Goal: Information Seeking & Learning: Learn about a topic

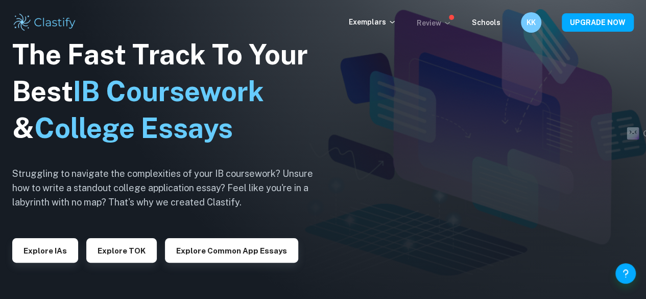
click at [443, 25] on p "Review" at bounding box center [434, 22] width 35 height 11
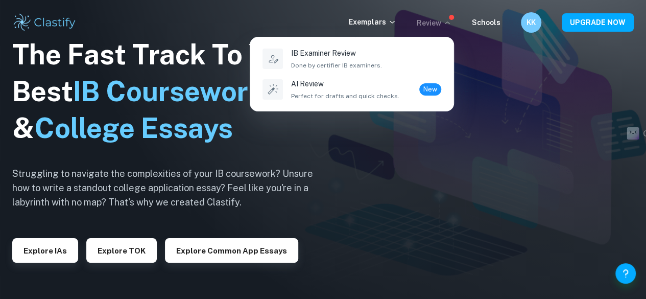
click at [491, 70] on div at bounding box center [323, 149] width 646 height 299
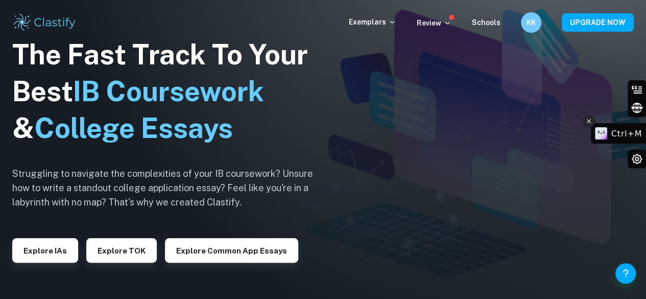
click at [590, 118] on icon at bounding box center [588, 121] width 7 height 12
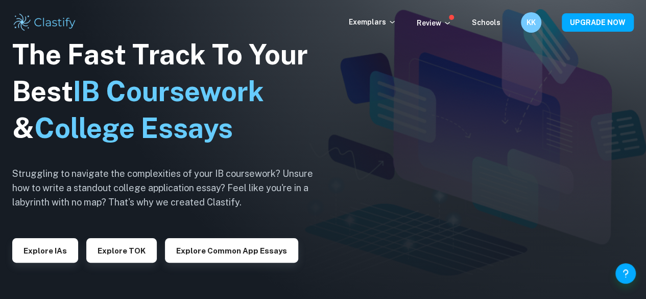
click at [196, 192] on h6 "Struggling to navigate the complexities of your IB coursework? Unsure how to wr…" at bounding box center [170, 188] width 317 height 43
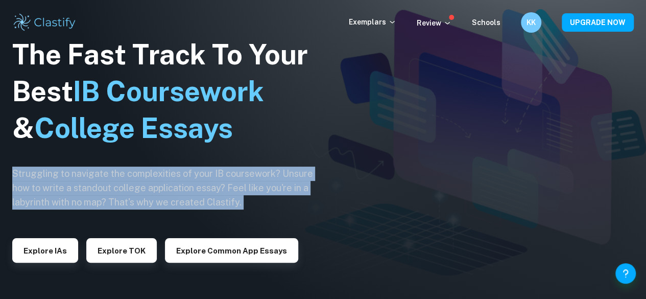
click at [196, 192] on h6 "Struggling to navigate the complexities of your IB coursework? Unsure how to wr…" at bounding box center [170, 188] width 317 height 43
click at [368, 223] on img at bounding box center [323, 149] width 646 height 299
click at [272, 198] on h6 "Struggling to navigate the complexities of your IB coursework? Unsure how to wr…" at bounding box center [170, 188] width 317 height 43
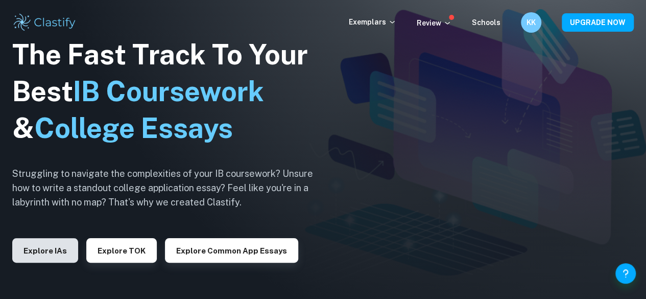
click at [56, 249] on button "Explore IAs" at bounding box center [45, 250] width 66 height 25
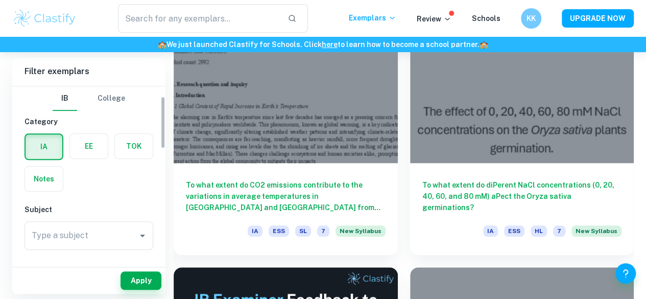
scroll to position [134, 0]
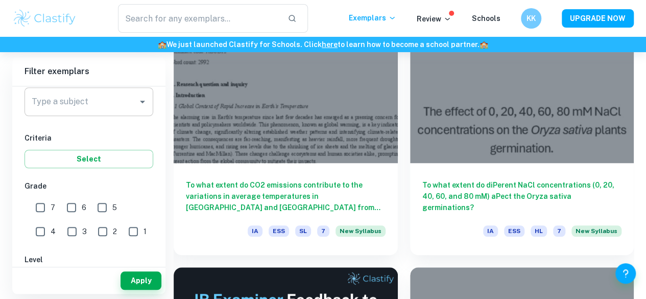
click at [77, 106] on div "Type a subject Type a subject" at bounding box center [89, 101] width 129 height 29
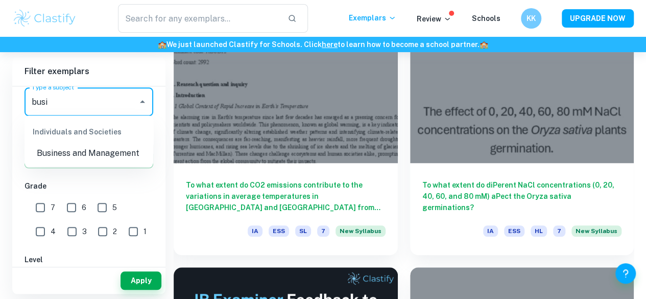
click at [77, 152] on li "Business and Management" at bounding box center [89, 153] width 129 height 18
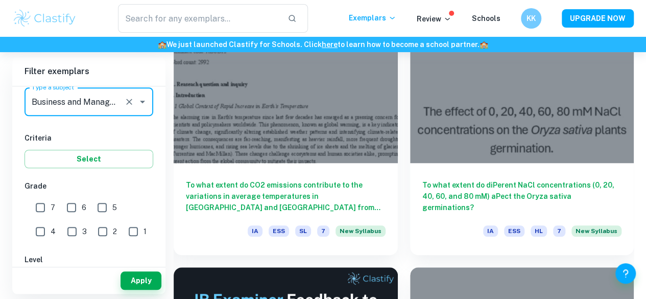
type input "Business and Management"
click at [39, 212] on input "7" at bounding box center [40, 207] width 20 height 20
checkbox input "true"
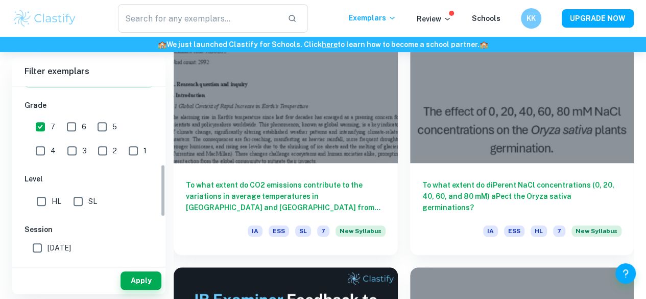
scroll to position [266, 0]
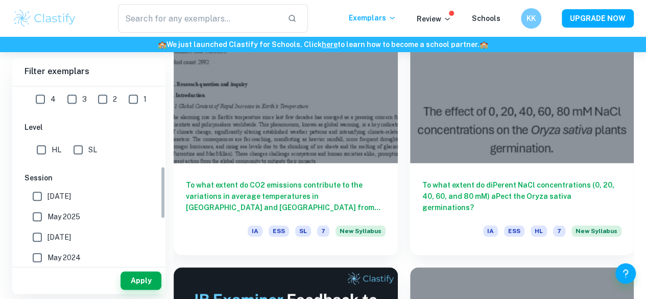
click at [39, 152] on input "HL" at bounding box center [41, 149] width 20 height 20
checkbox input "true"
click at [36, 195] on input "[DATE]" at bounding box center [37, 196] width 20 height 20
checkbox input "true"
click at [40, 210] on input "May 2025" at bounding box center [37, 216] width 20 height 20
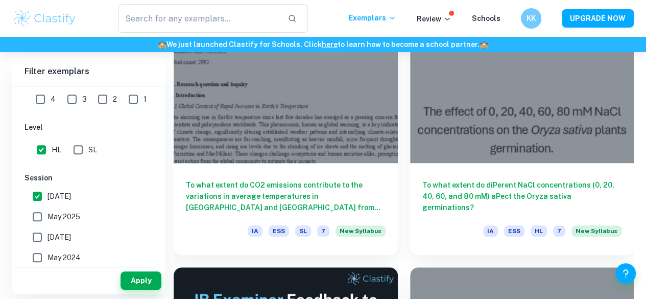
checkbox input "true"
click at [42, 233] on input "[DATE]" at bounding box center [37, 237] width 20 height 20
checkbox input "true"
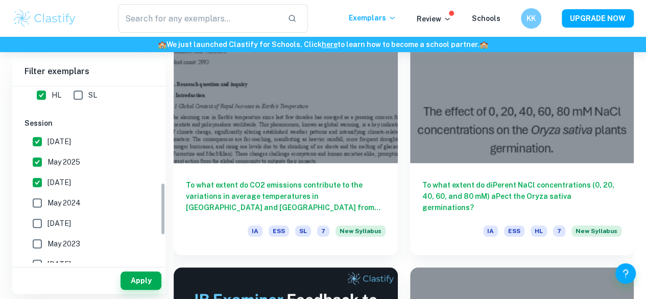
scroll to position [321, 0]
click at [41, 207] on input "May 2024" at bounding box center [37, 202] width 20 height 20
checkbox input "true"
click at [41, 221] on input "[DATE]" at bounding box center [37, 222] width 20 height 20
checkbox input "true"
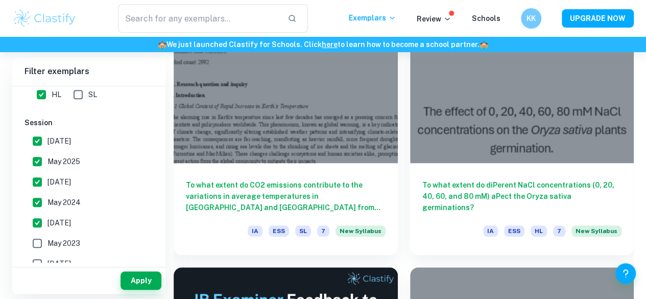
click at [41, 245] on input "May 2023" at bounding box center [37, 243] width 20 height 20
checkbox input "true"
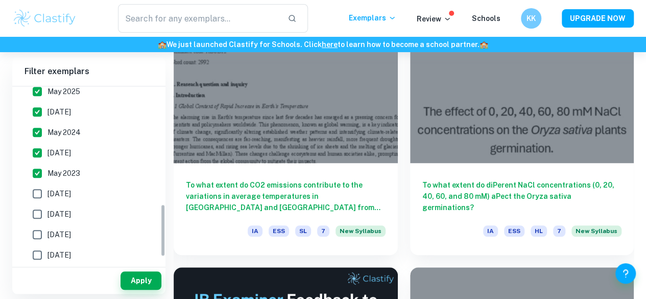
scroll to position [392, 0]
click at [34, 187] on input "[DATE]" at bounding box center [37, 193] width 20 height 20
click at [42, 196] on input "[DATE]" at bounding box center [37, 193] width 20 height 20
checkbox input "false"
click at [152, 276] on button "Apply" at bounding box center [141, 280] width 41 height 18
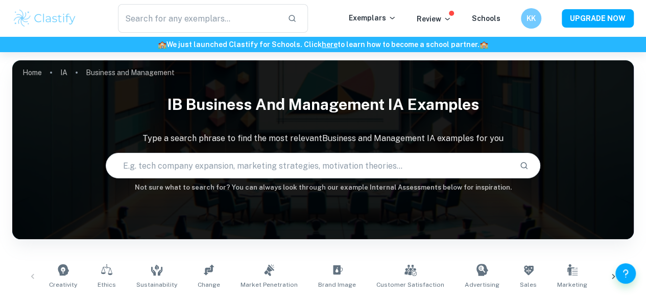
drag, startPoint x: 464, startPoint y: 42, endPoint x: 243, endPoint y: 42, distance: 221.7
click at [243, 42] on h6 "🏫 We just launched Clastify for Schools. Click here to learn how to become a sc…" at bounding box center [323, 44] width 642 height 11
